Goal: Check status: Check status

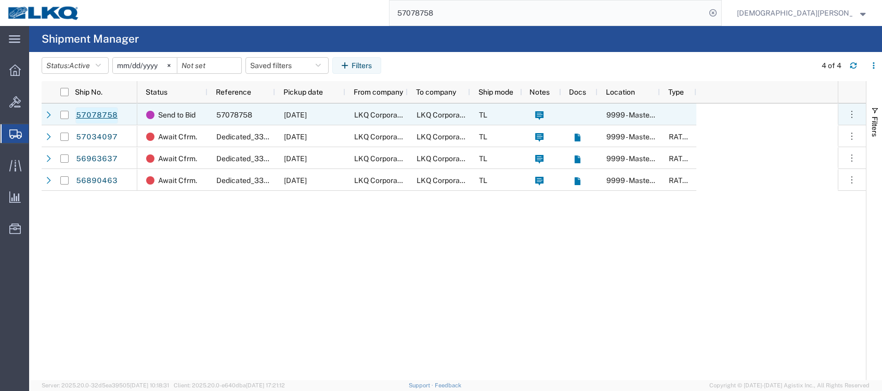
click at [97, 114] on link "57078758" at bounding box center [96, 115] width 43 height 17
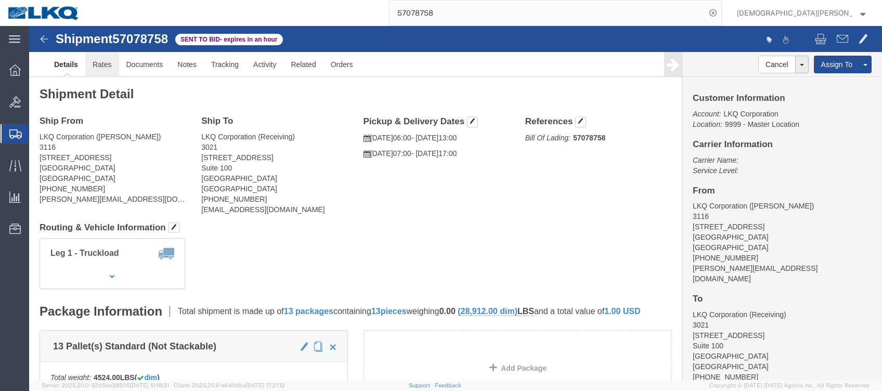
click link "Rates"
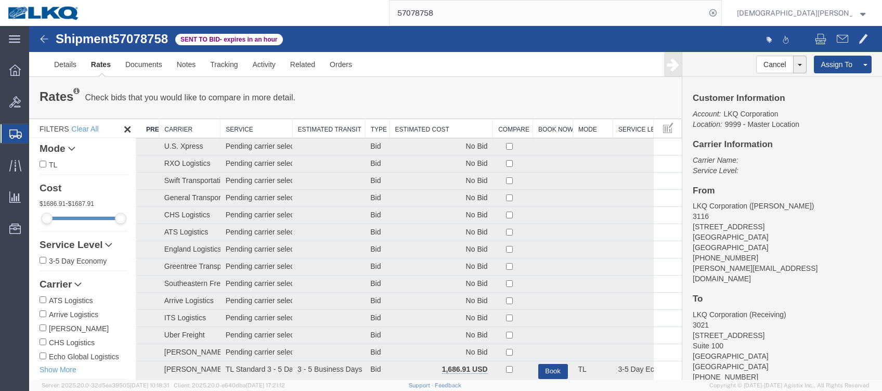
click at [419, 125] on th "Estimated Cost" at bounding box center [442, 128] width 104 height 19
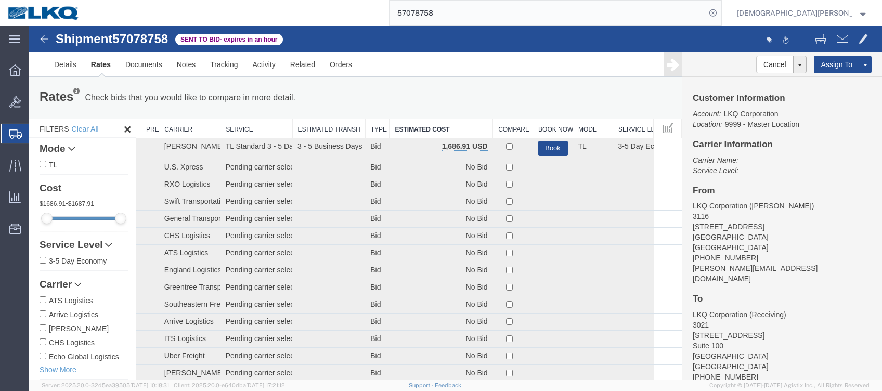
click at [37, 131] on span "Shipments" at bounding box center [33, 133] width 8 height 21
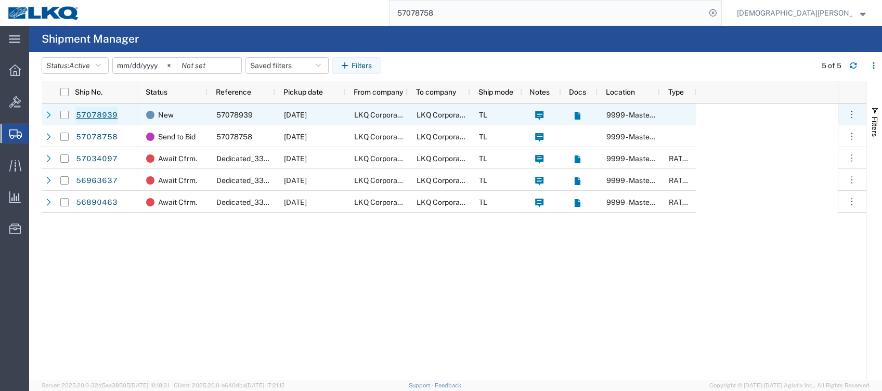
click at [100, 116] on link "57078939" at bounding box center [96, 115] width 43 height 17
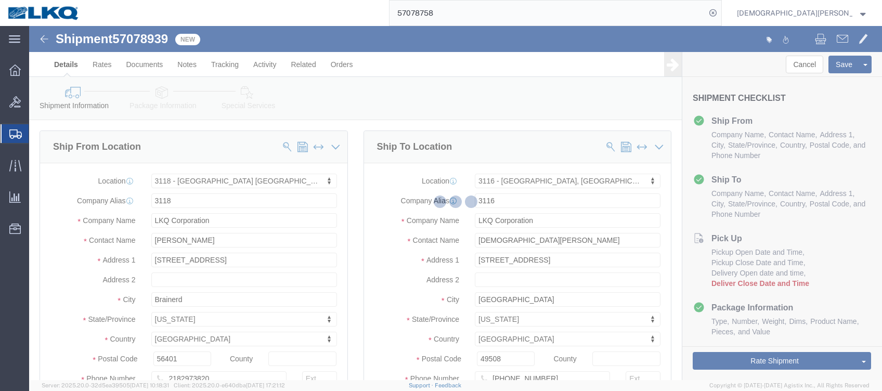
select select "27852"
select select "27850"
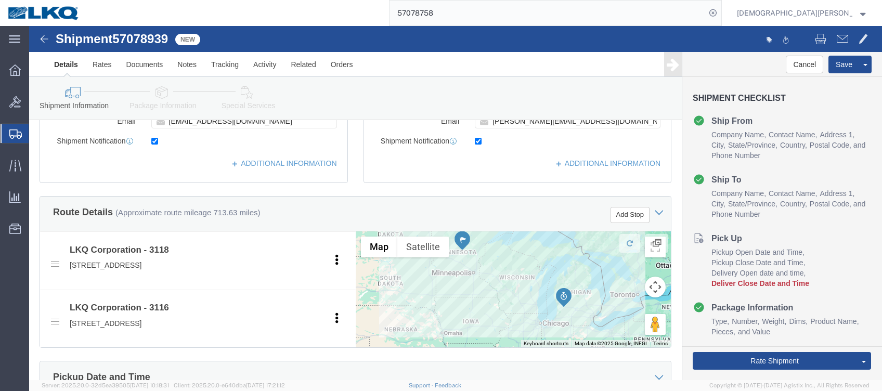
scroll to position [416, 0]
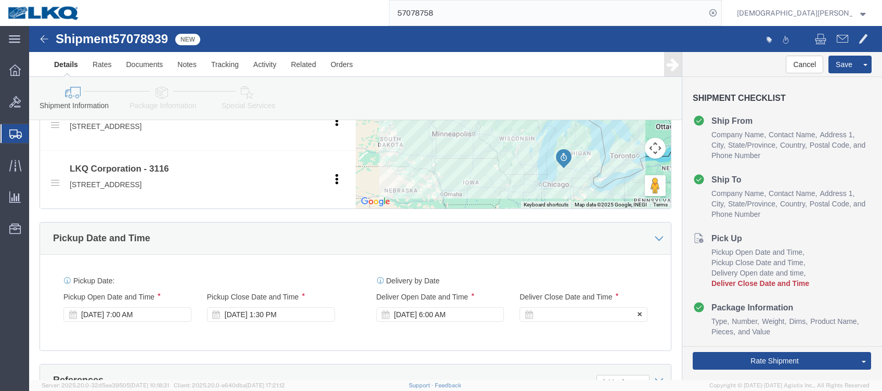
click div
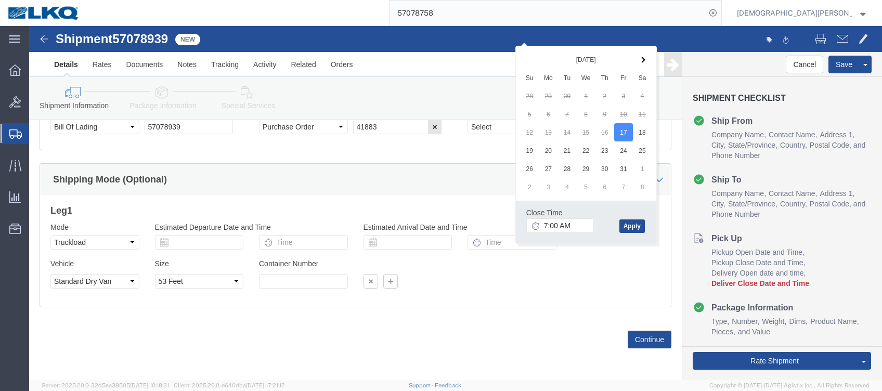
click at [348, 3] on div "57078758" at bounding box center [404, 13] width 635 height 26
click at [37, 138] on span "Shipments" at bounding box center [33, 133] width 8 height 21
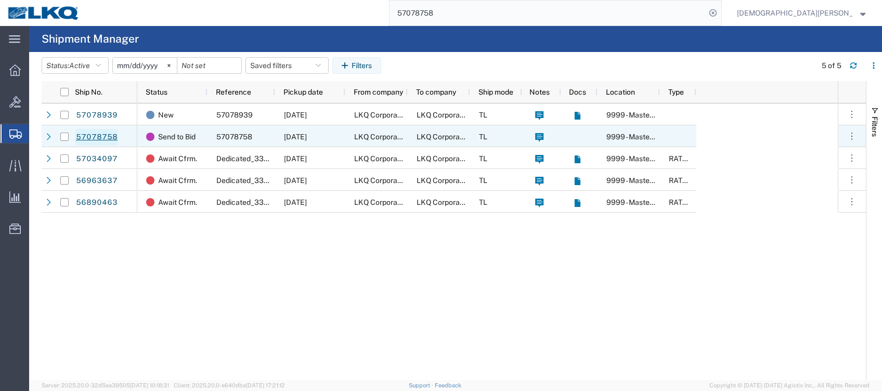
click at [100, 133] on link "57078758" at bounding box center [96, 137] width 43 height 17
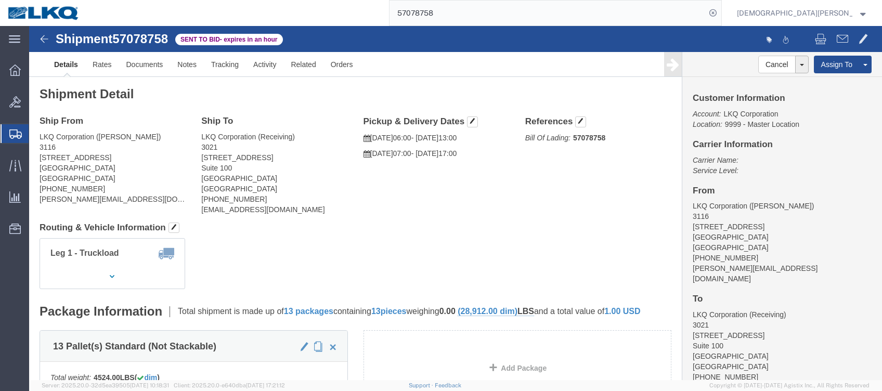
click at [37, 137] on span "Shipments" at bounding box center [33, 133] width 8 height 21
